Goal: Book appointment/travel/reservation

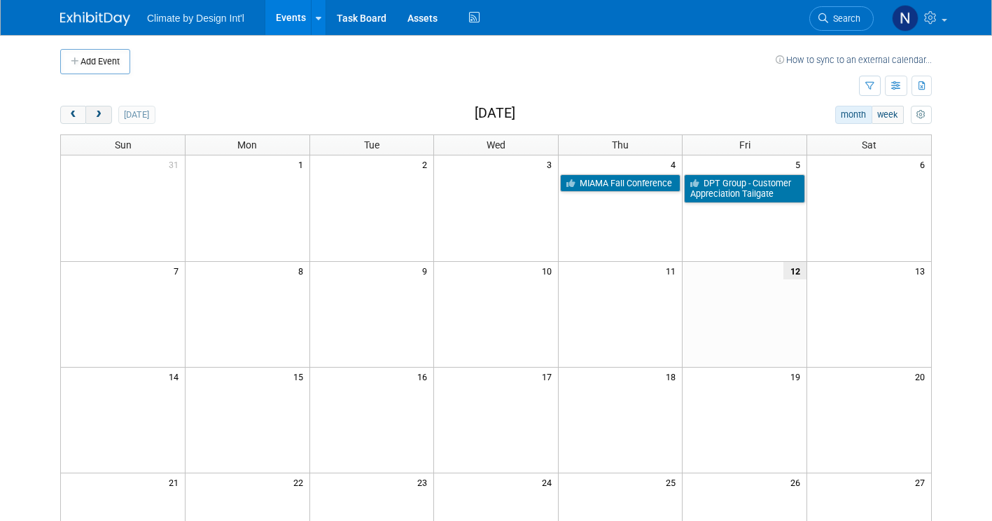
click at [93, 114] on span "next" at bounding box center [98, 115] width 10 height 9
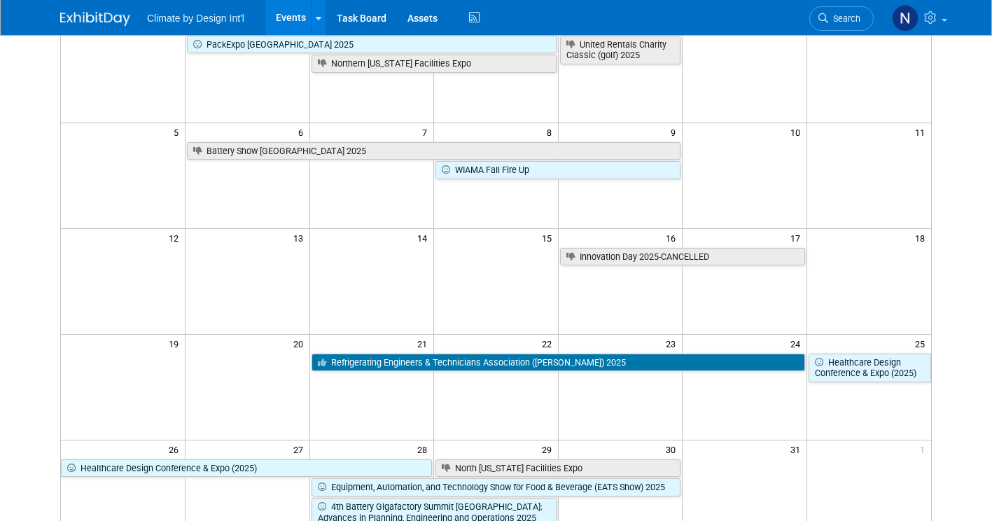
scroll to position [140, 0]
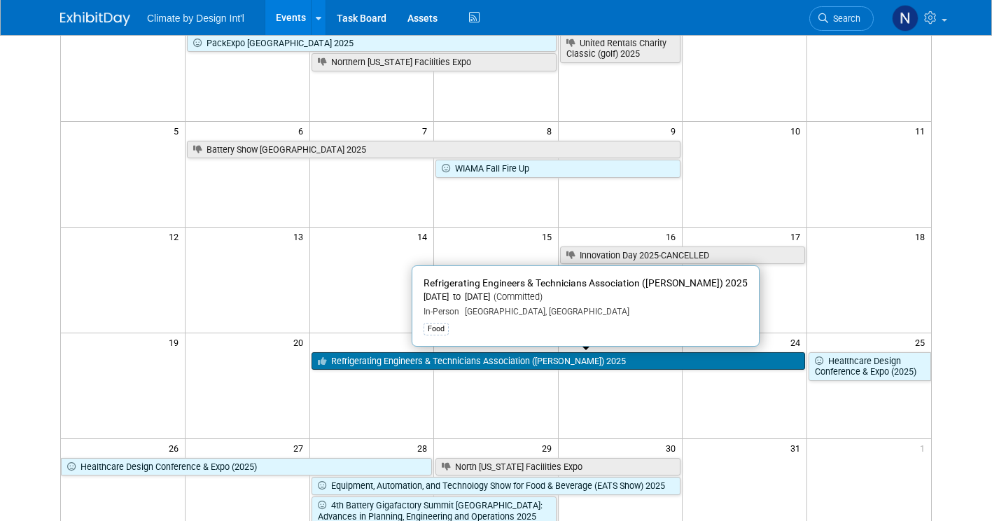
click at [404, 362] on link "Refrigerating Engineers & Technicians Association ([PERSON_NAME]) 2025" at bounding box center [557, 361] width 493 height 18
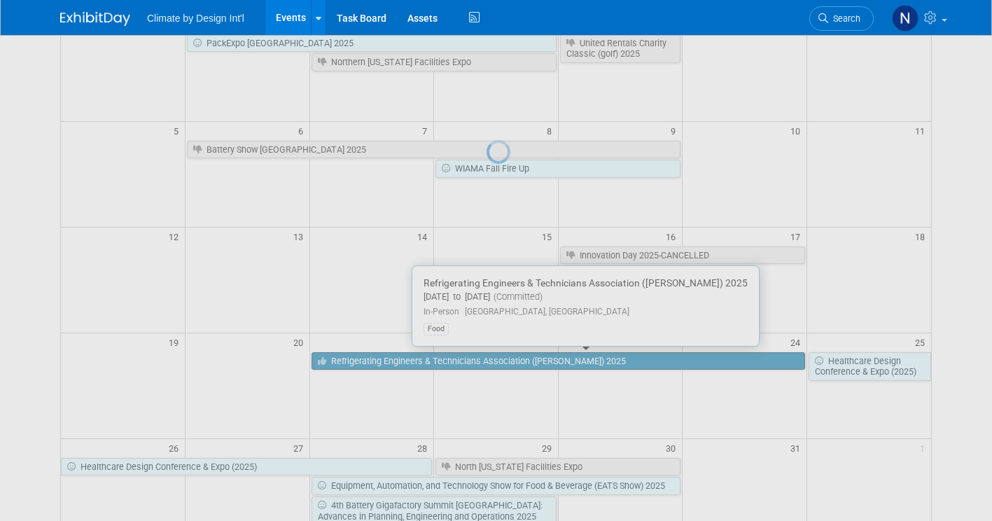
click at [486, 362] on div at bounding box center [496, 260] width 20 height 521
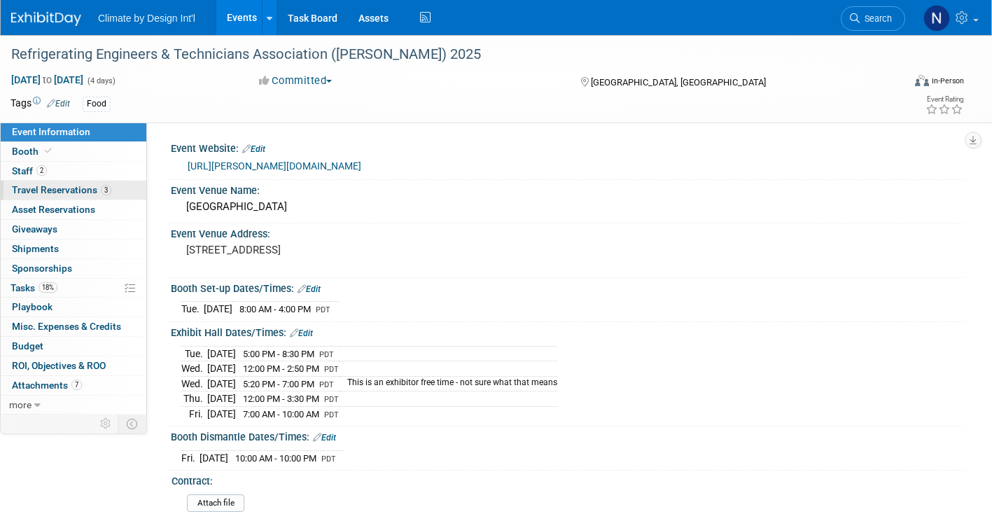
click at [79, 184] on span "Travel Reservations 3" at bounding box center [61, 189] width 99 height 11
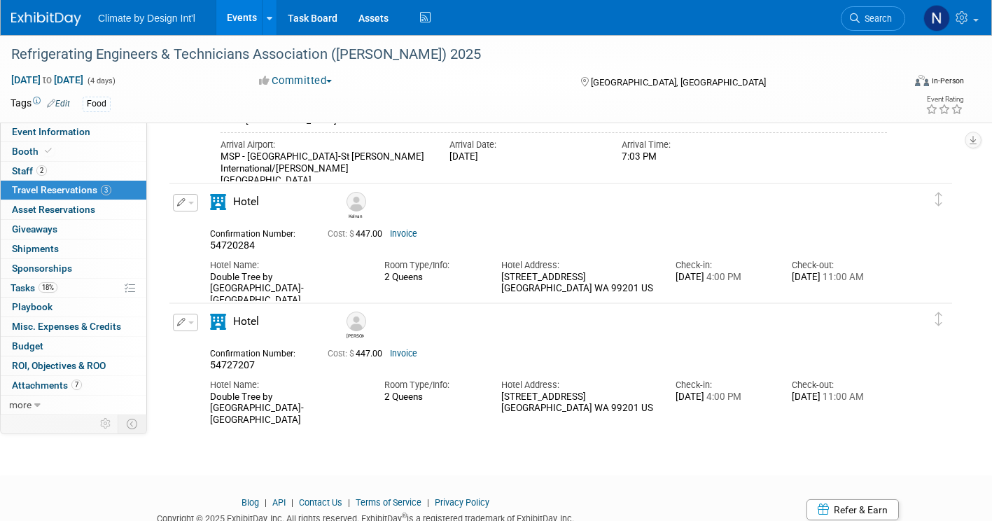
scroll to position [169, 0]
